Goal: Information Seeking & Learning: Learn about a topic

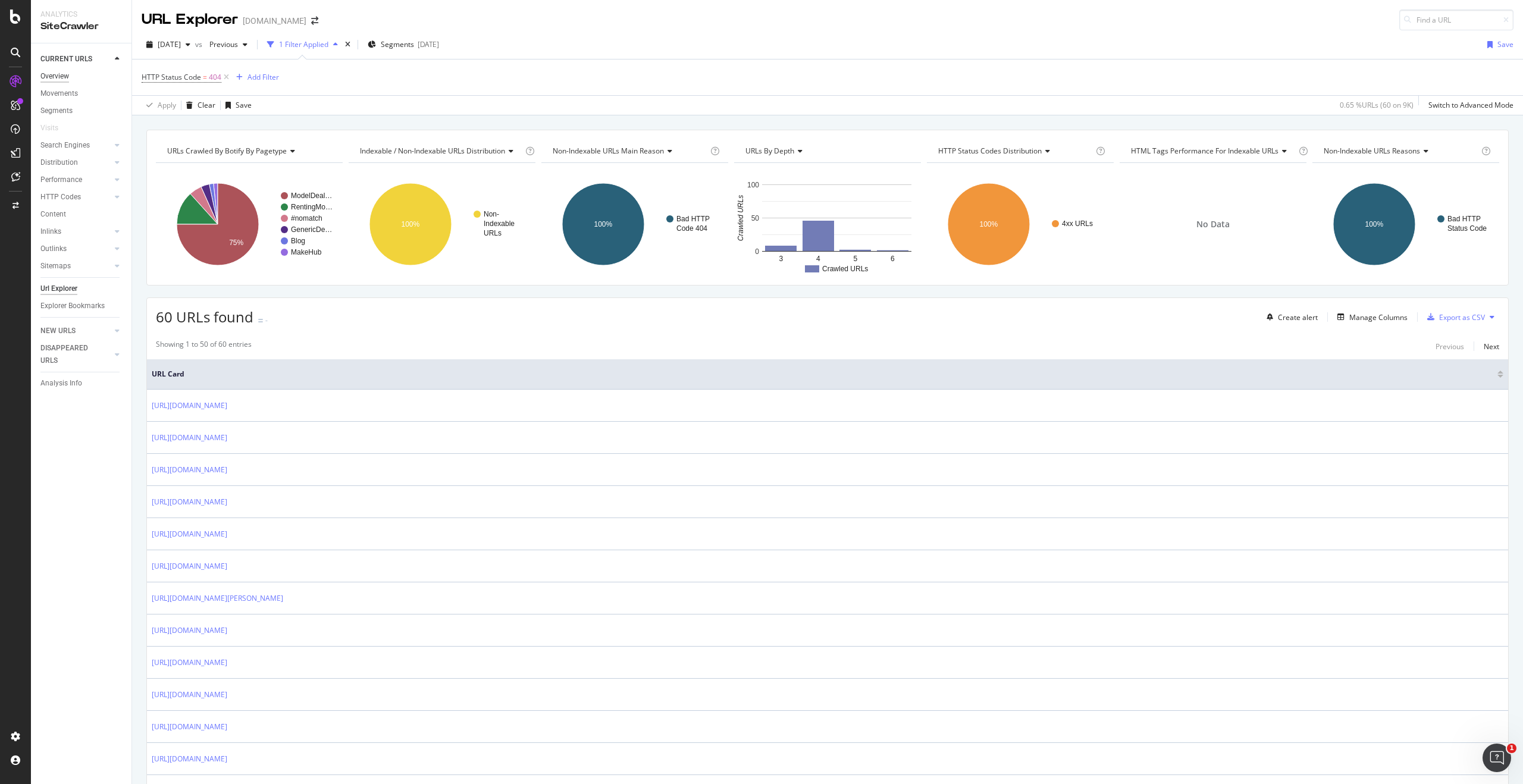
click at [64, 76] on div "Overview" at bounding box center [54, 76] width 28 height 13
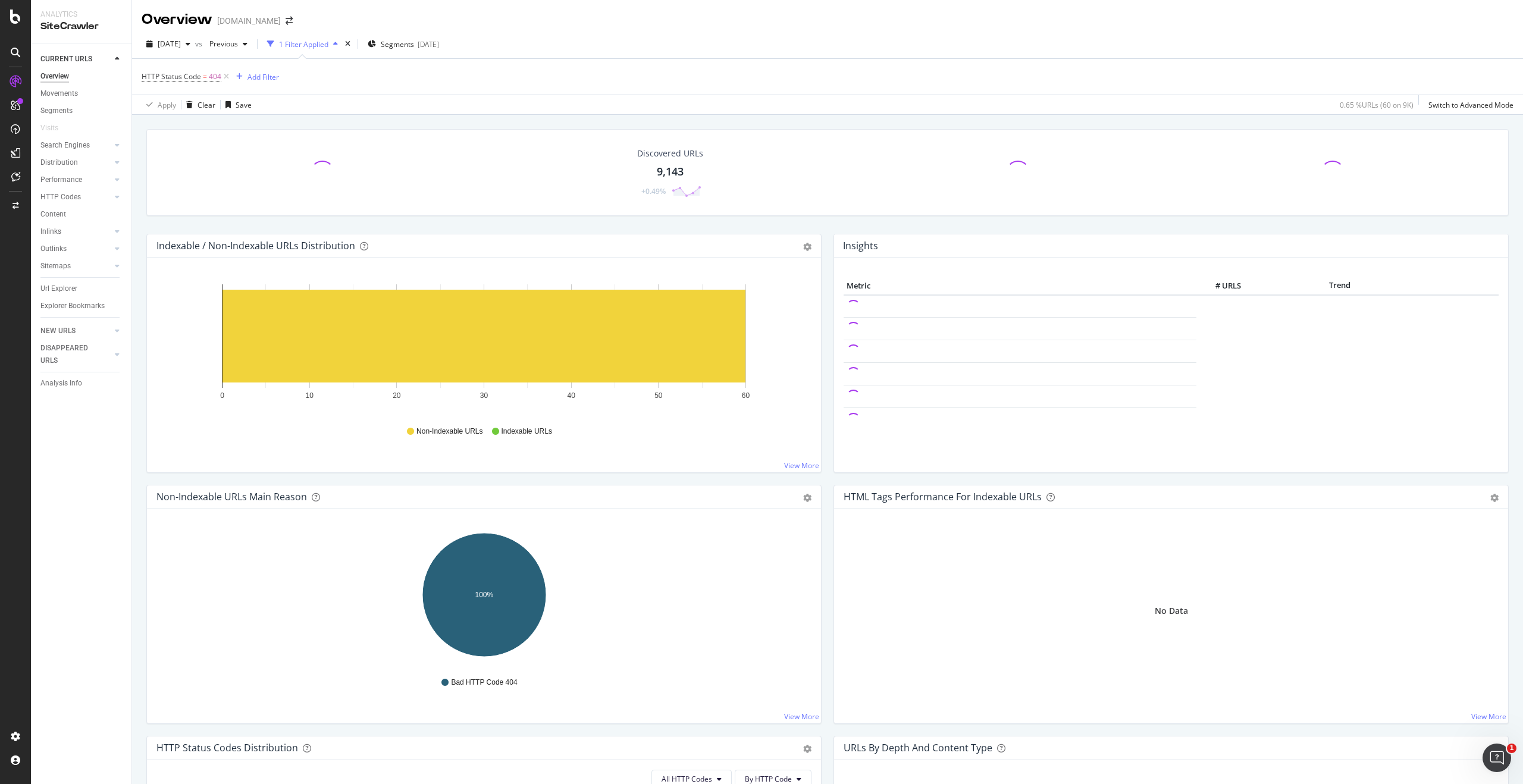
drag, startPoint x: 224, startPoint y: 77, endPoint x: 255, endPoint y: 101, distance: 39.2
click at [224, 77] on icon at bounding box center [226, 77] width 10 height 12
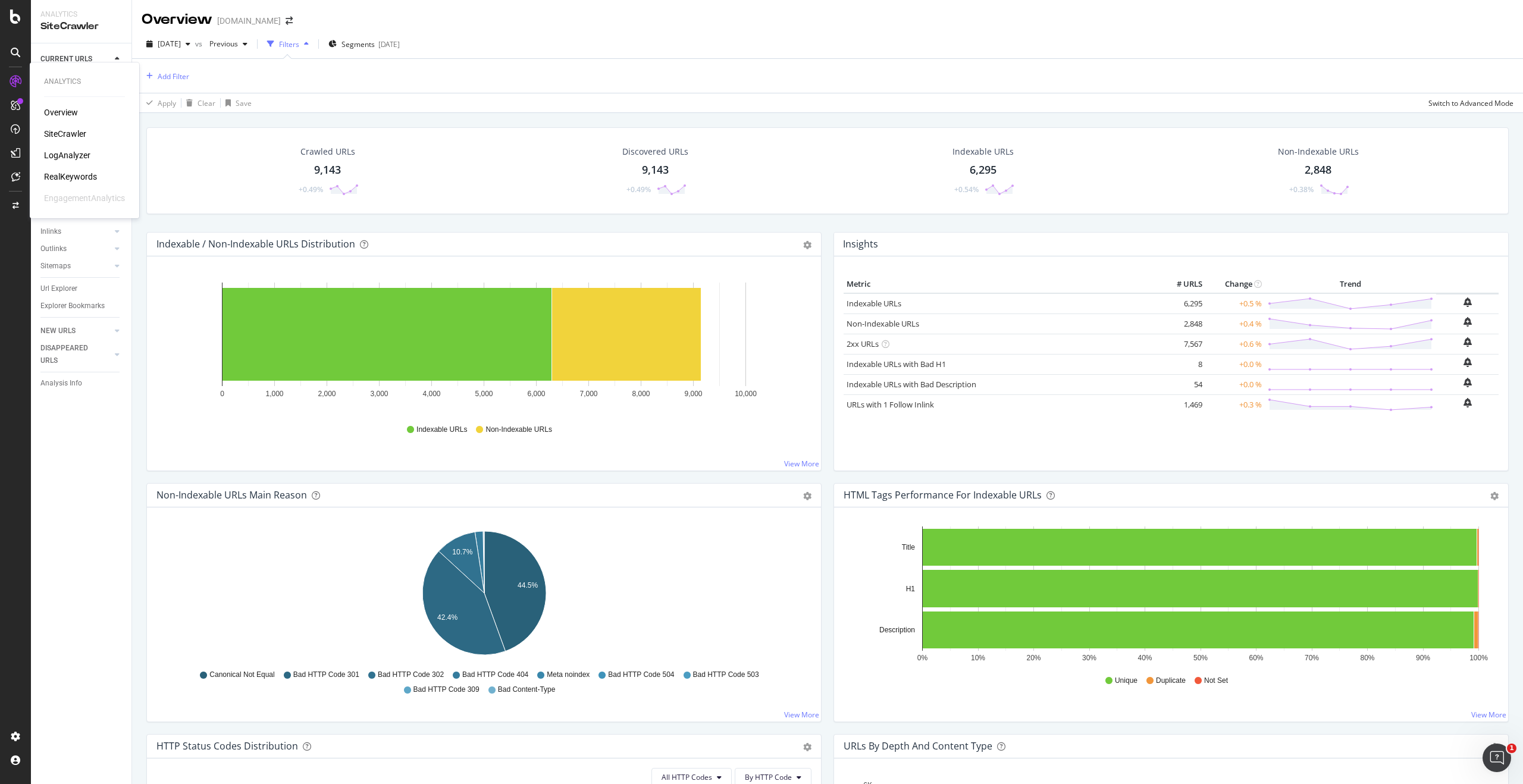
click at [64, 110] on div "Overview" at bounding box center [60, 112] width 34 height 12
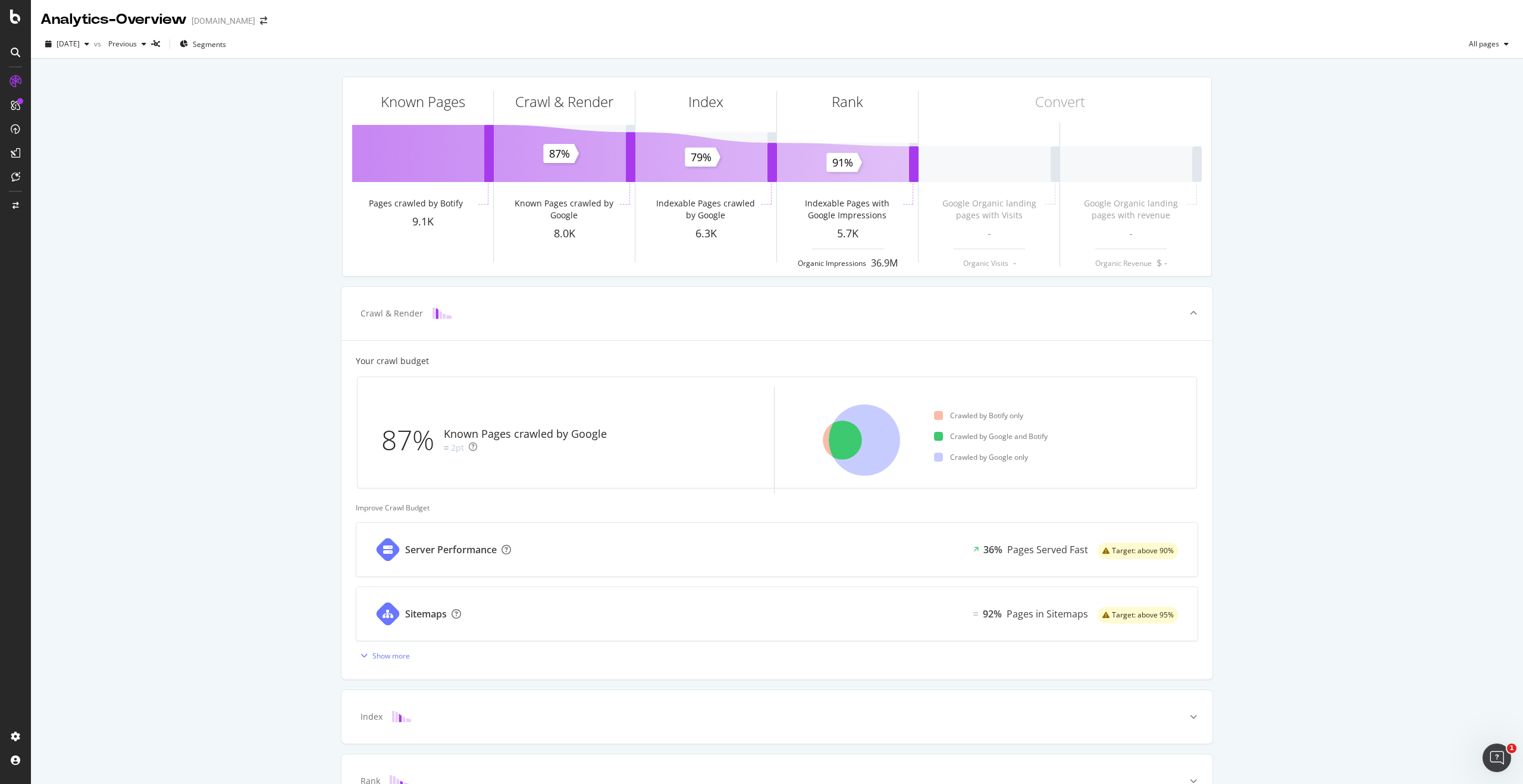
scroll to position [76, 0]
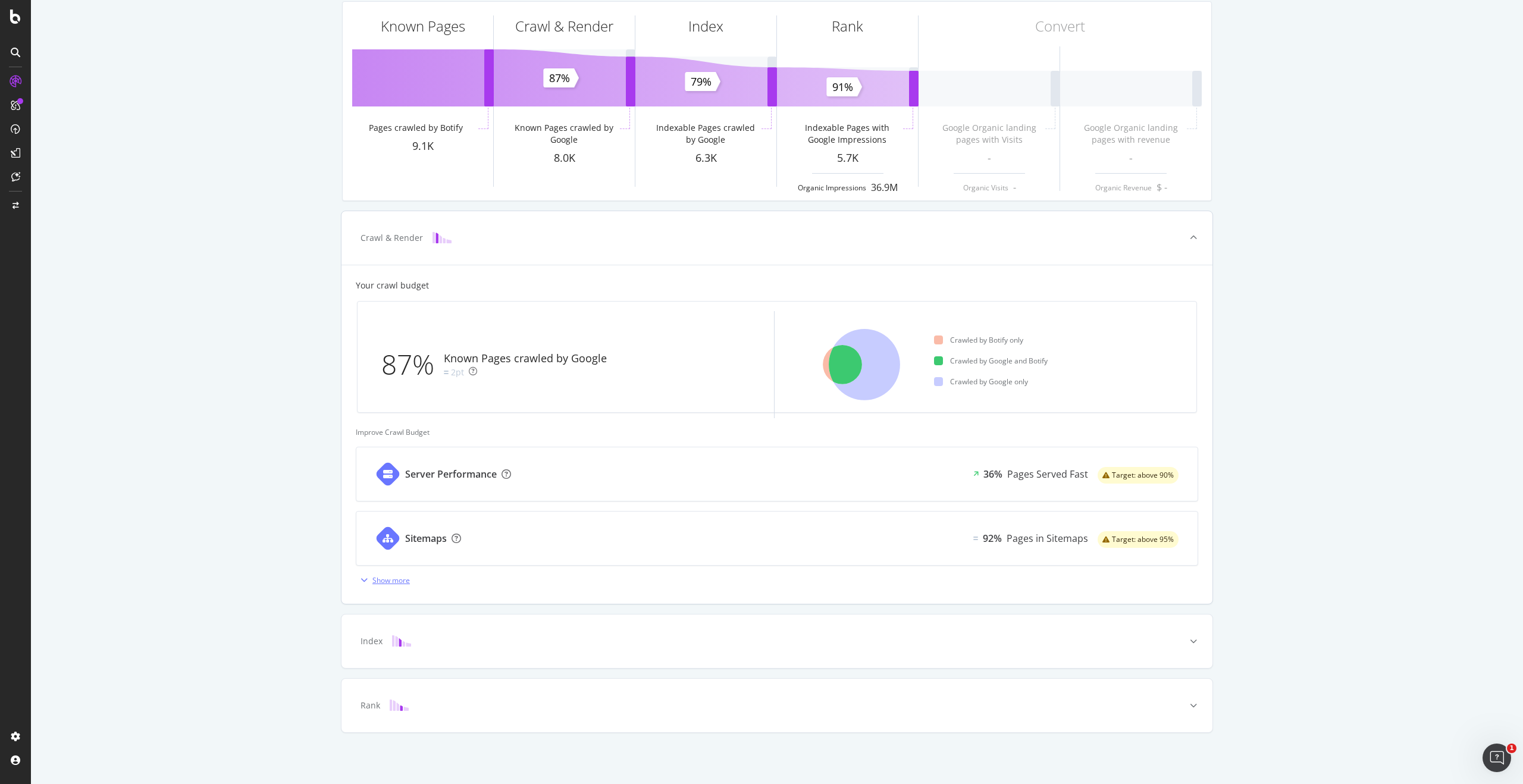
click at [380, 580] on div "Show more" at bounding box center [391, 580] width 38 height 10
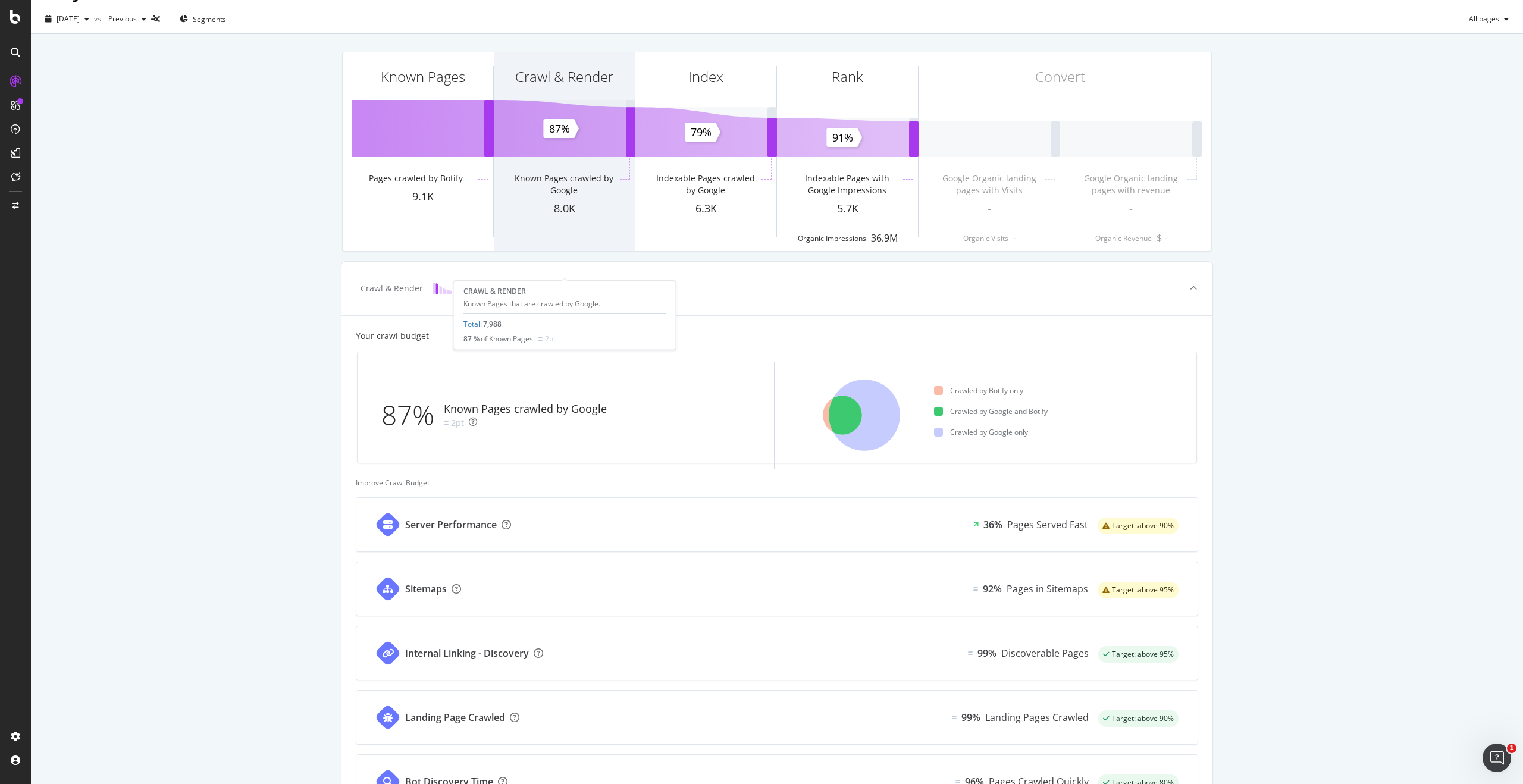
scroll to position [0, 0]
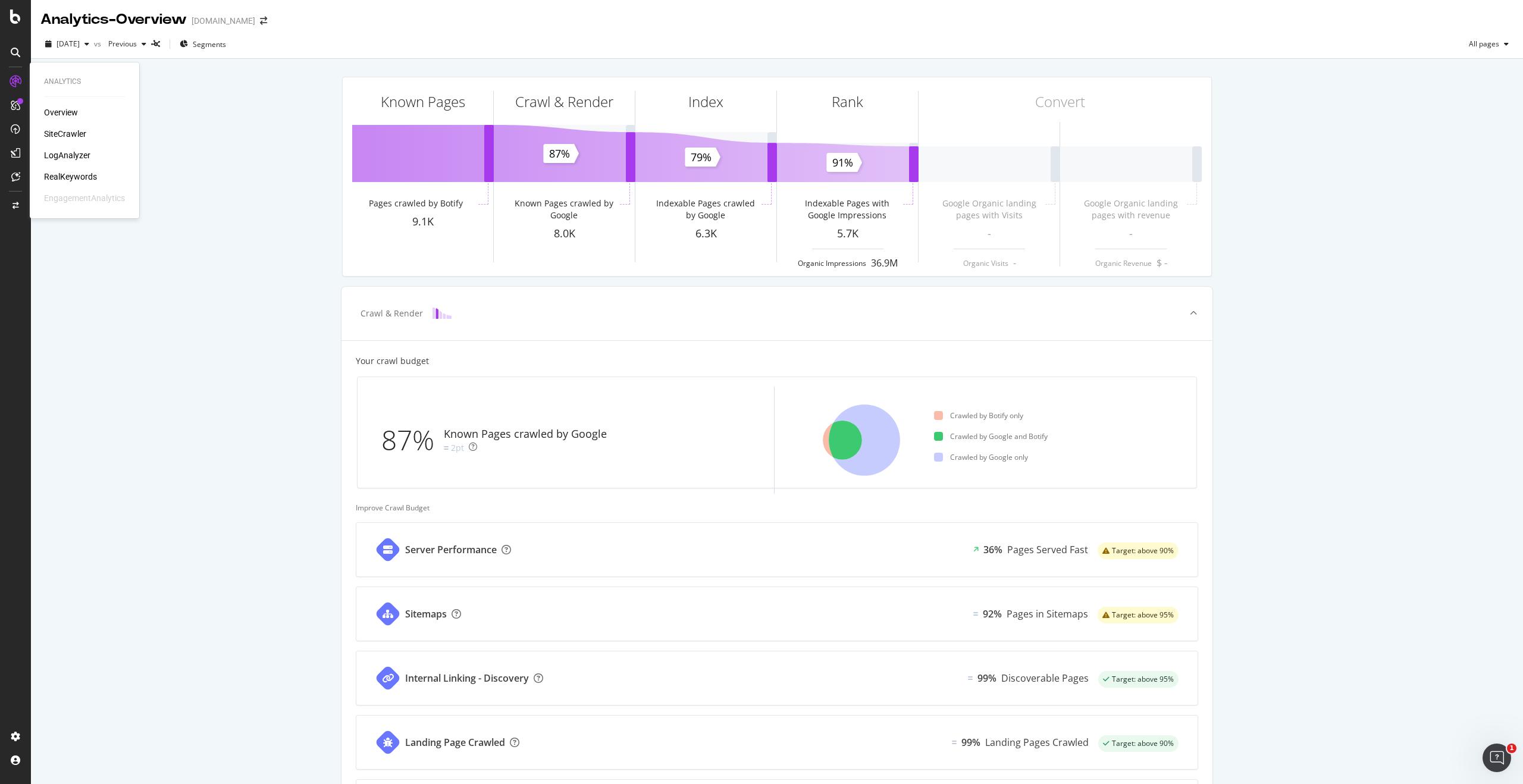
click at [72, 111] on div "Overview" at bounding box center [60, 112] width 34 height 12
click at [75, 137] on div "SiteCrawler" at bounding box center [65, 134] width 43 height 12
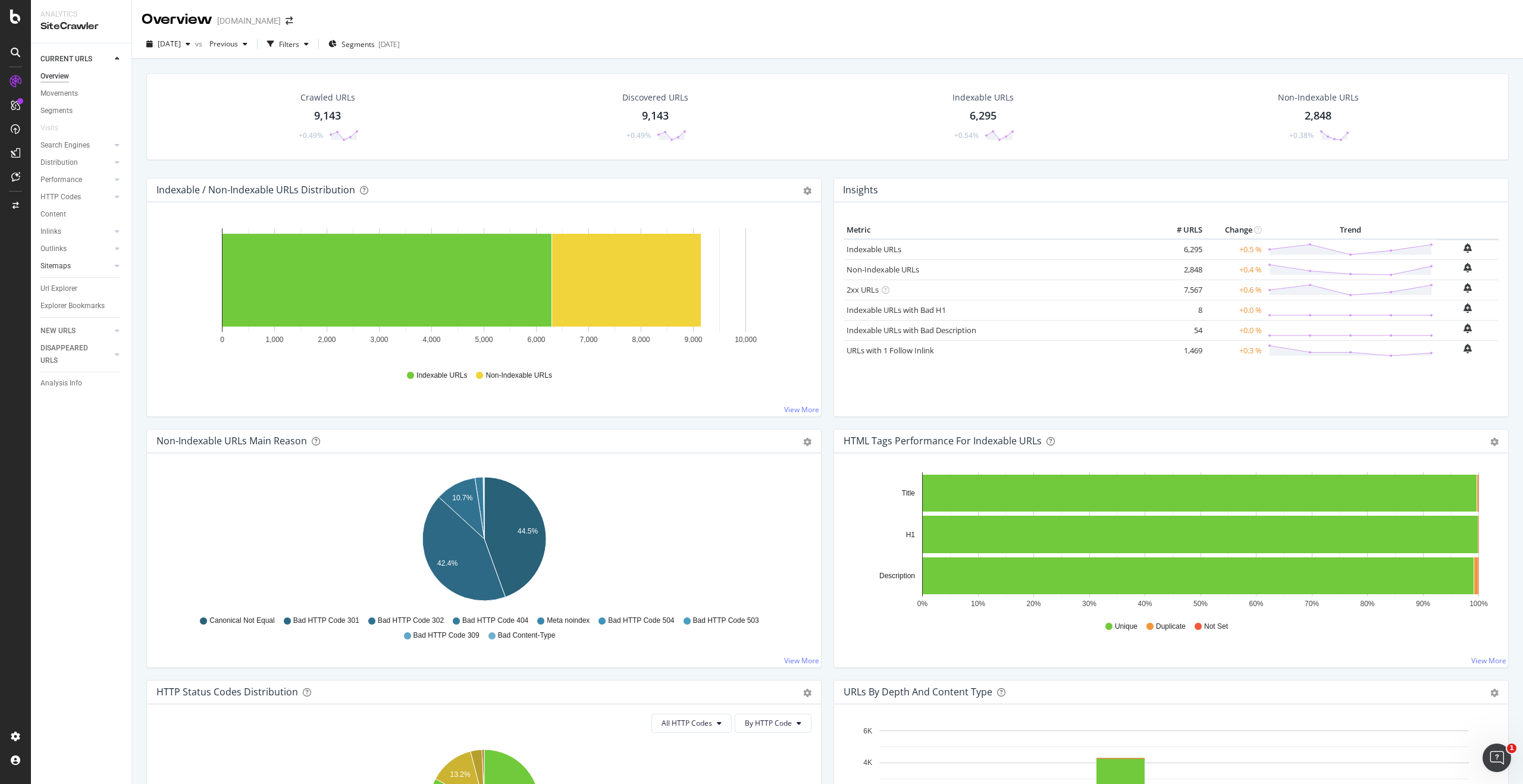
click at [74, 268] on link "Sitemaps" at bounding box center [76, 266] width 71 height 13
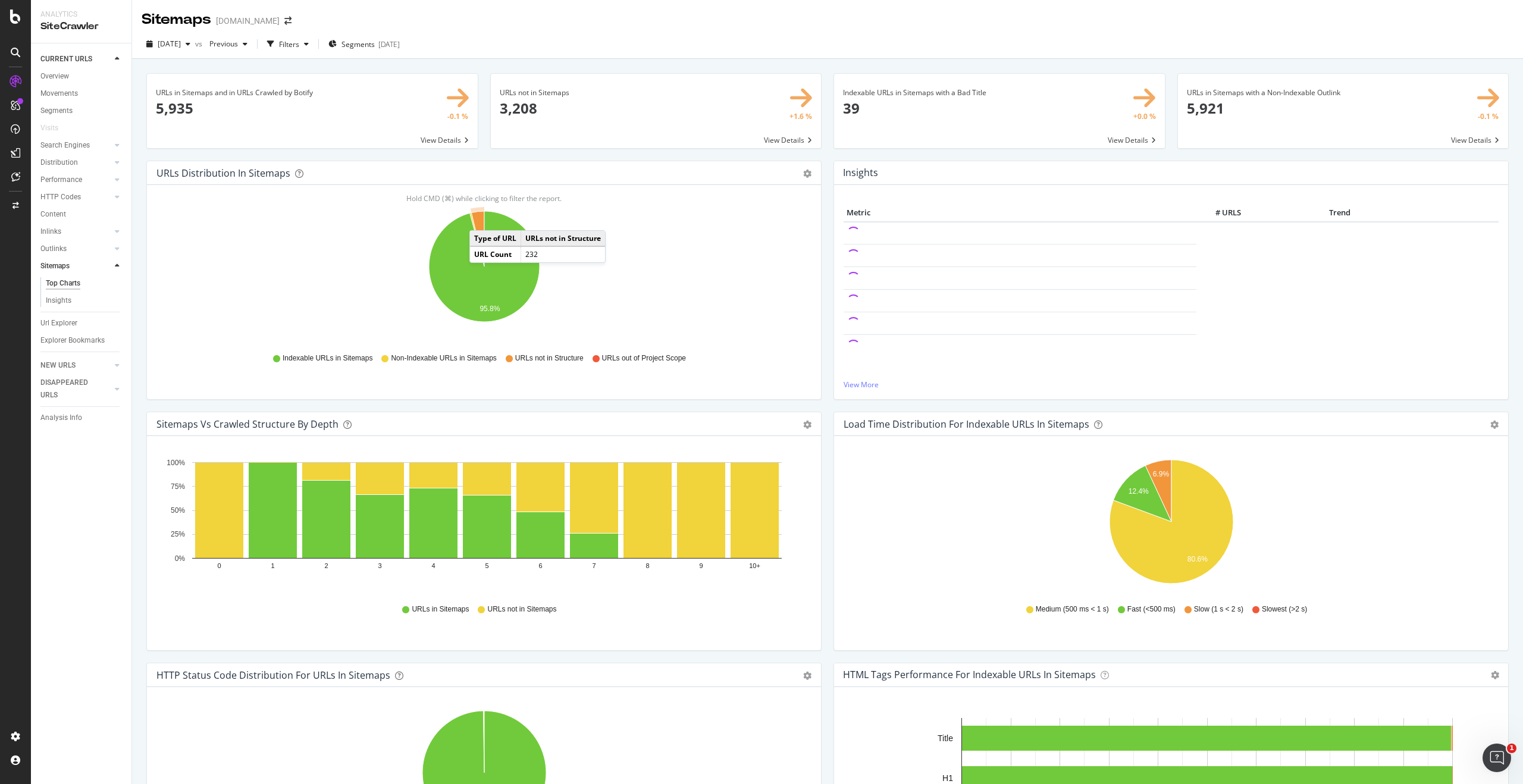
click at [481, 218] on icon "A chart." at bounding box center [477, 238] width 13 height 55
click at [549, 359] on span "URLs not in Structure" at bounding box center [549, 358] width 69 height 10
click at [478, 222] on icon "A chart." at bounding box center [477, 238] width 13 height 55
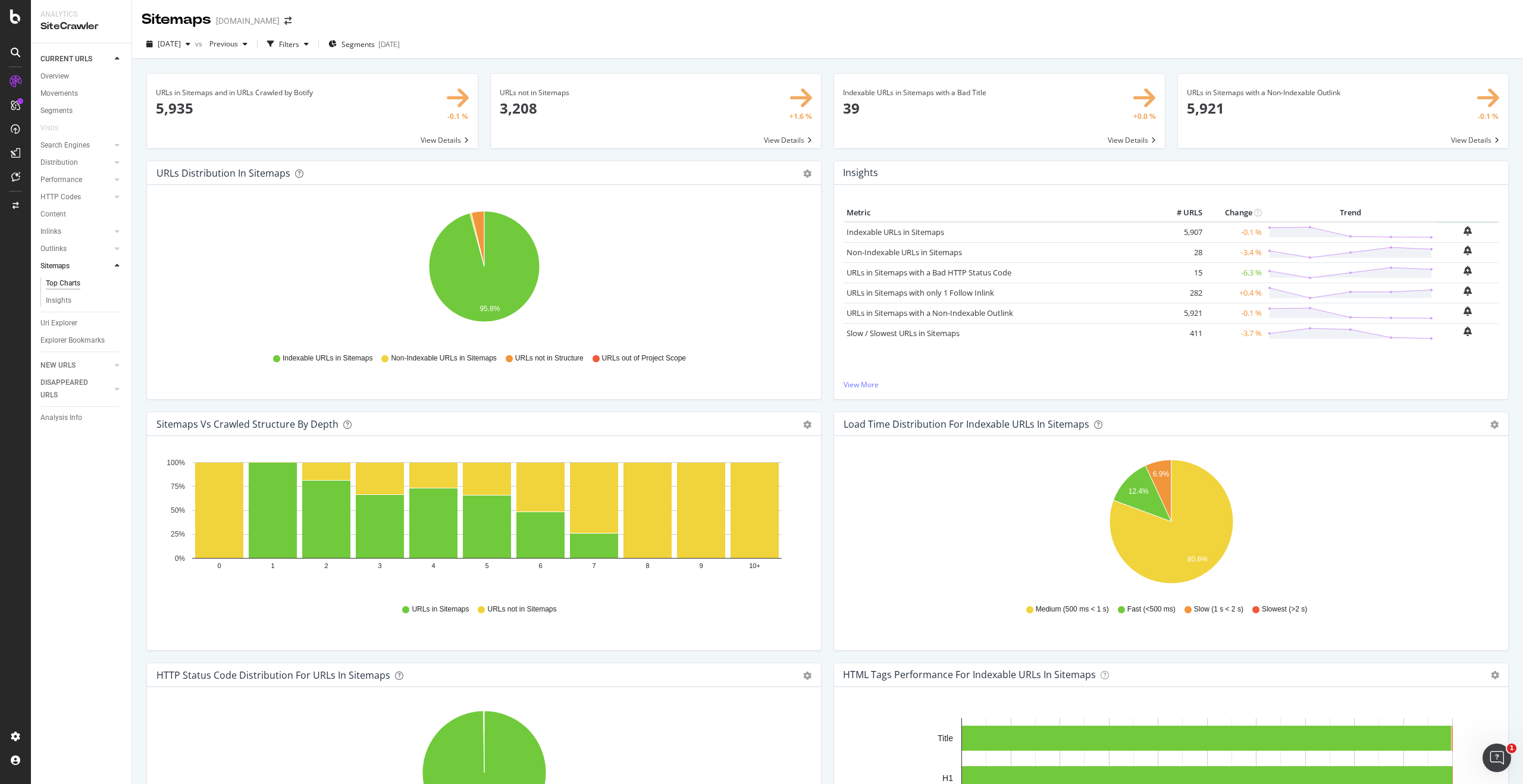
click at [523, 107] on span at bounding box center [655, 110] width 331 height 75
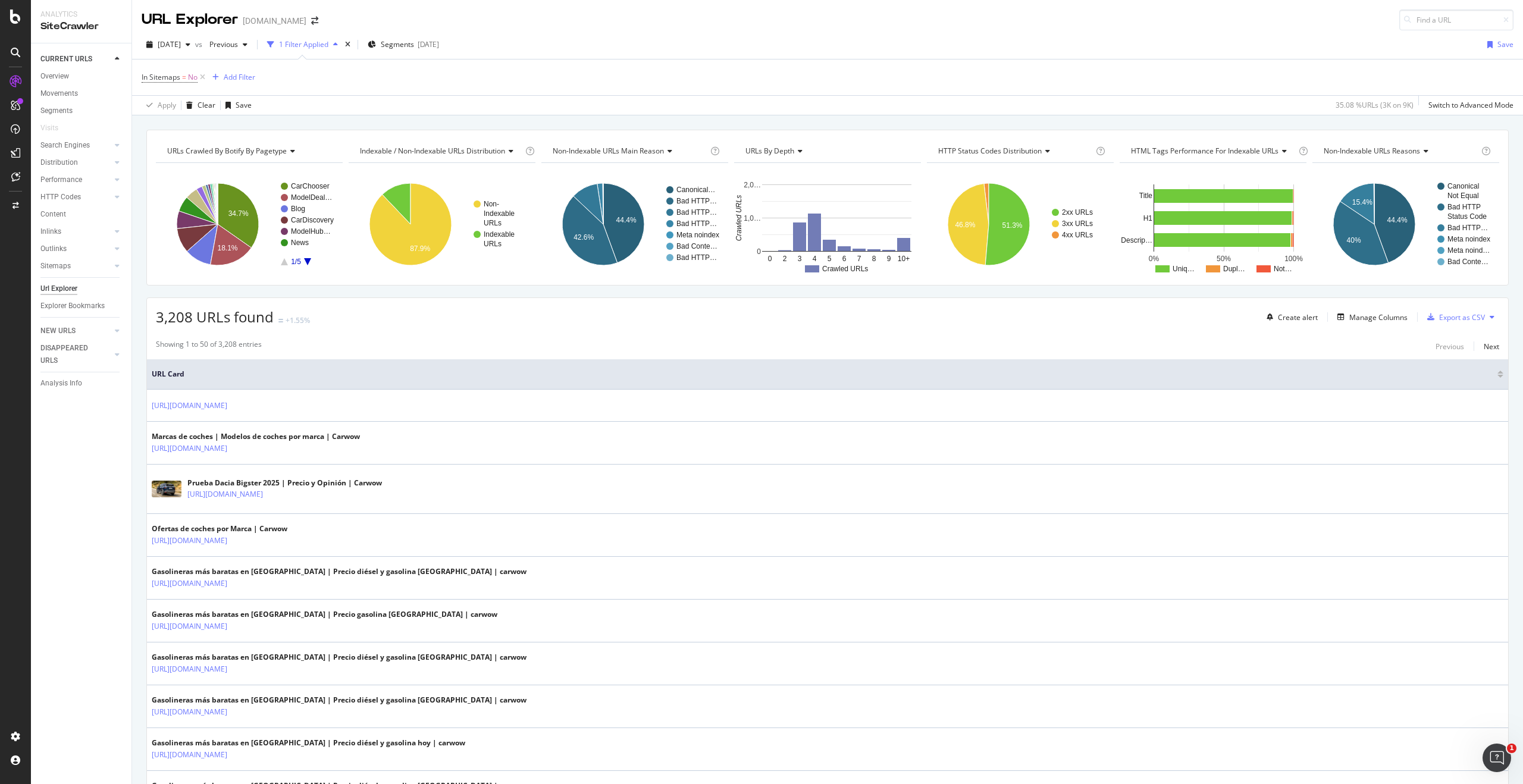
click at [306, 259] on icon "A chart." at bounding box center [307, 261] width 7 height 7
click at [307, 261] on icon "A chart." at bounding box center [307, 261] width 7 height 7
